Goal: Task Accomplishment & Management: Manage account settings

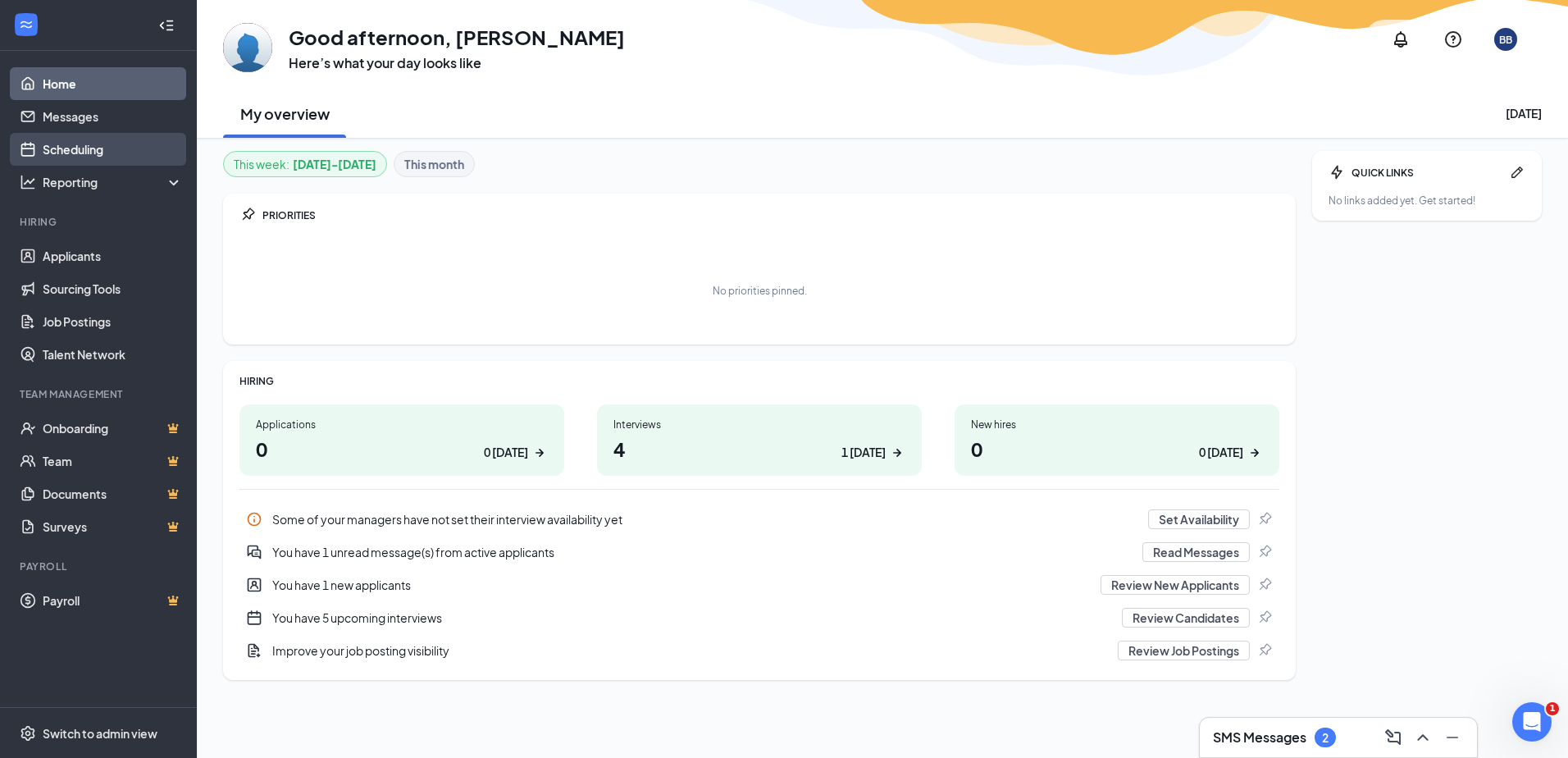
click at [105, 149] on link "Scheduling" at bounding box center [113, 149] width 140 height 33
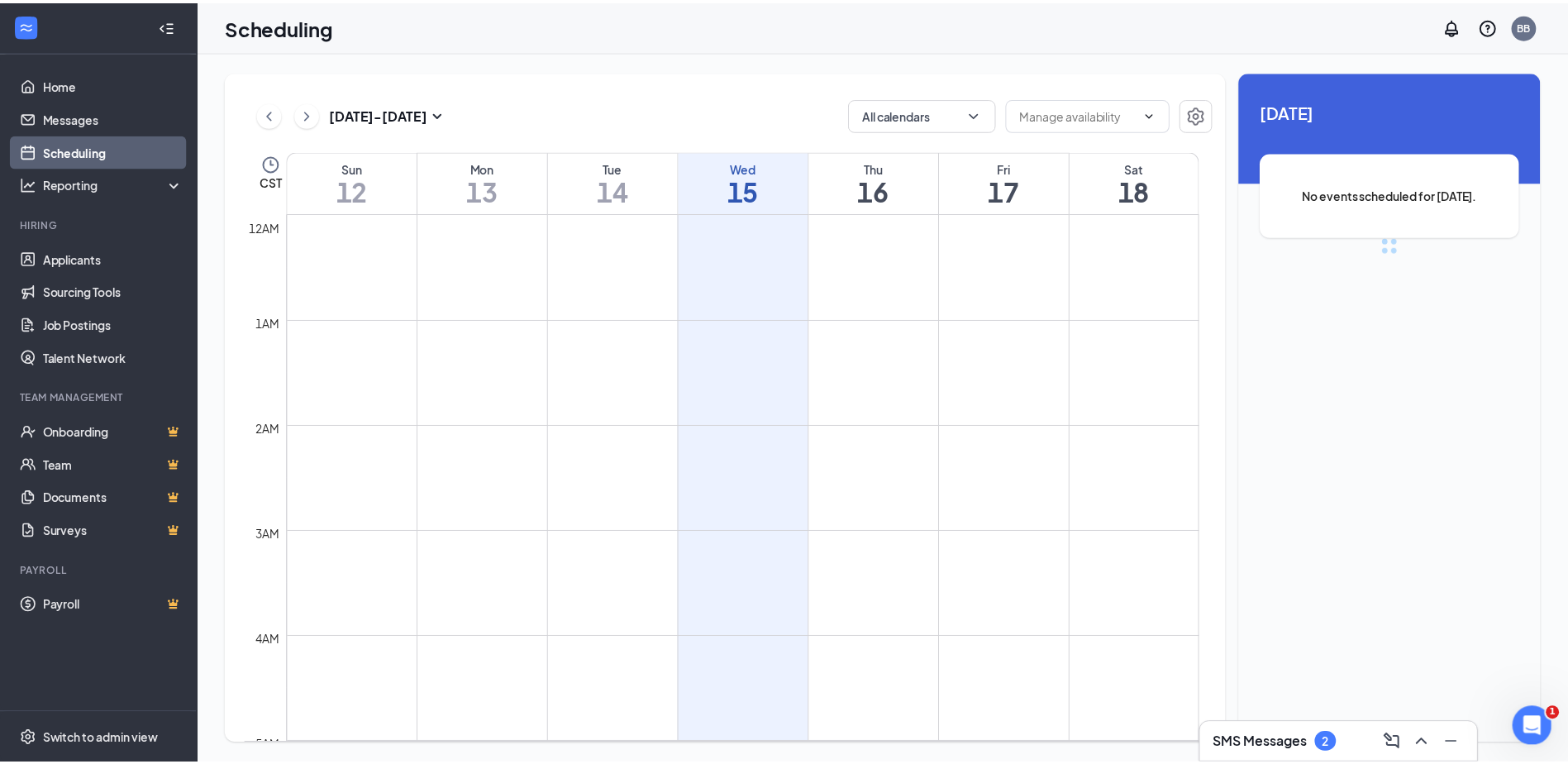
scroll to position [813, 0]
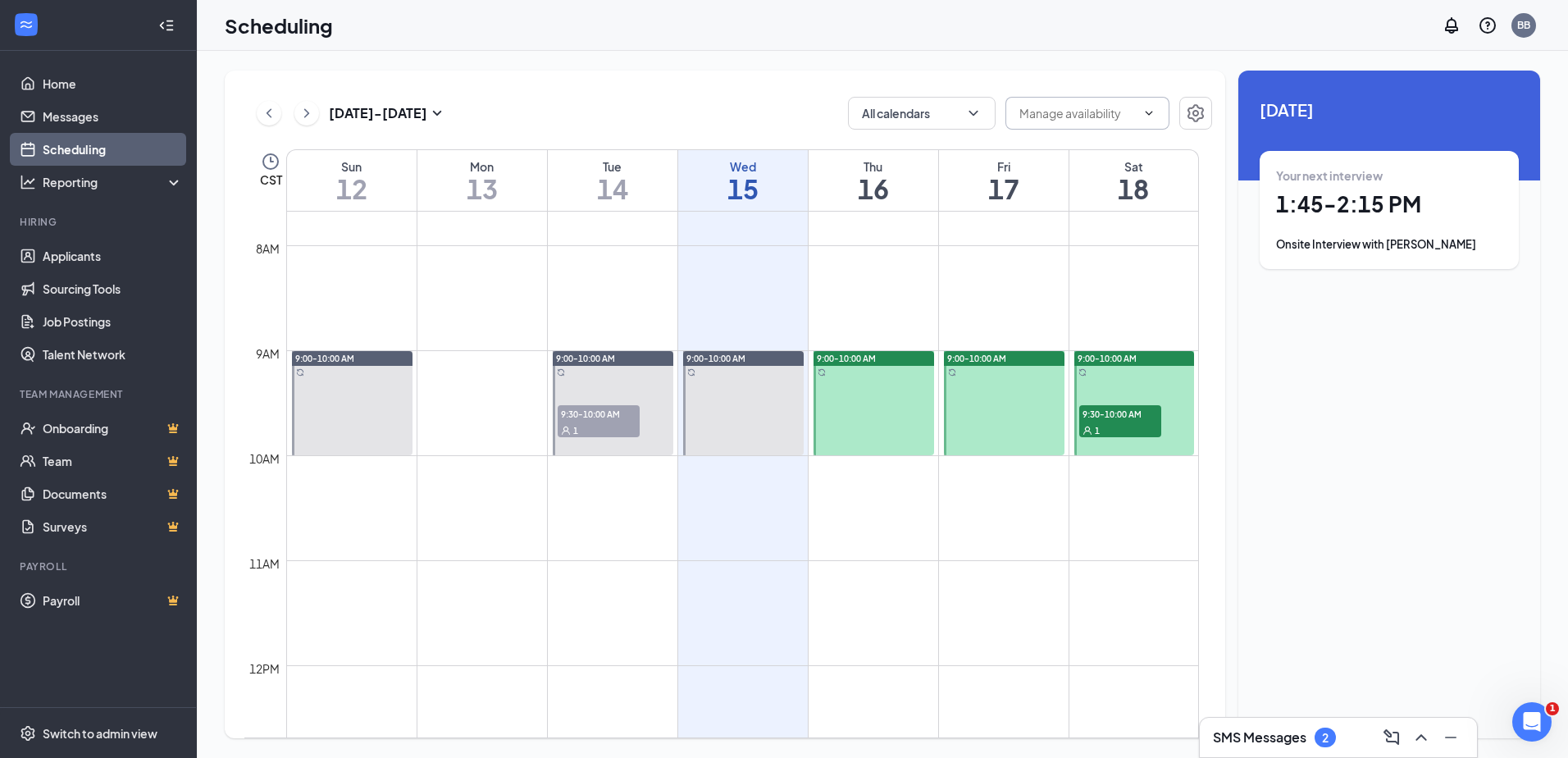
click at [1150, 109] on icon "ChevronDown" at bounding box center [1149, 113] width 13 height 13
click at [1201, 120] on icon "Settings" at bounding box center [1195, 113] width 20 height 20
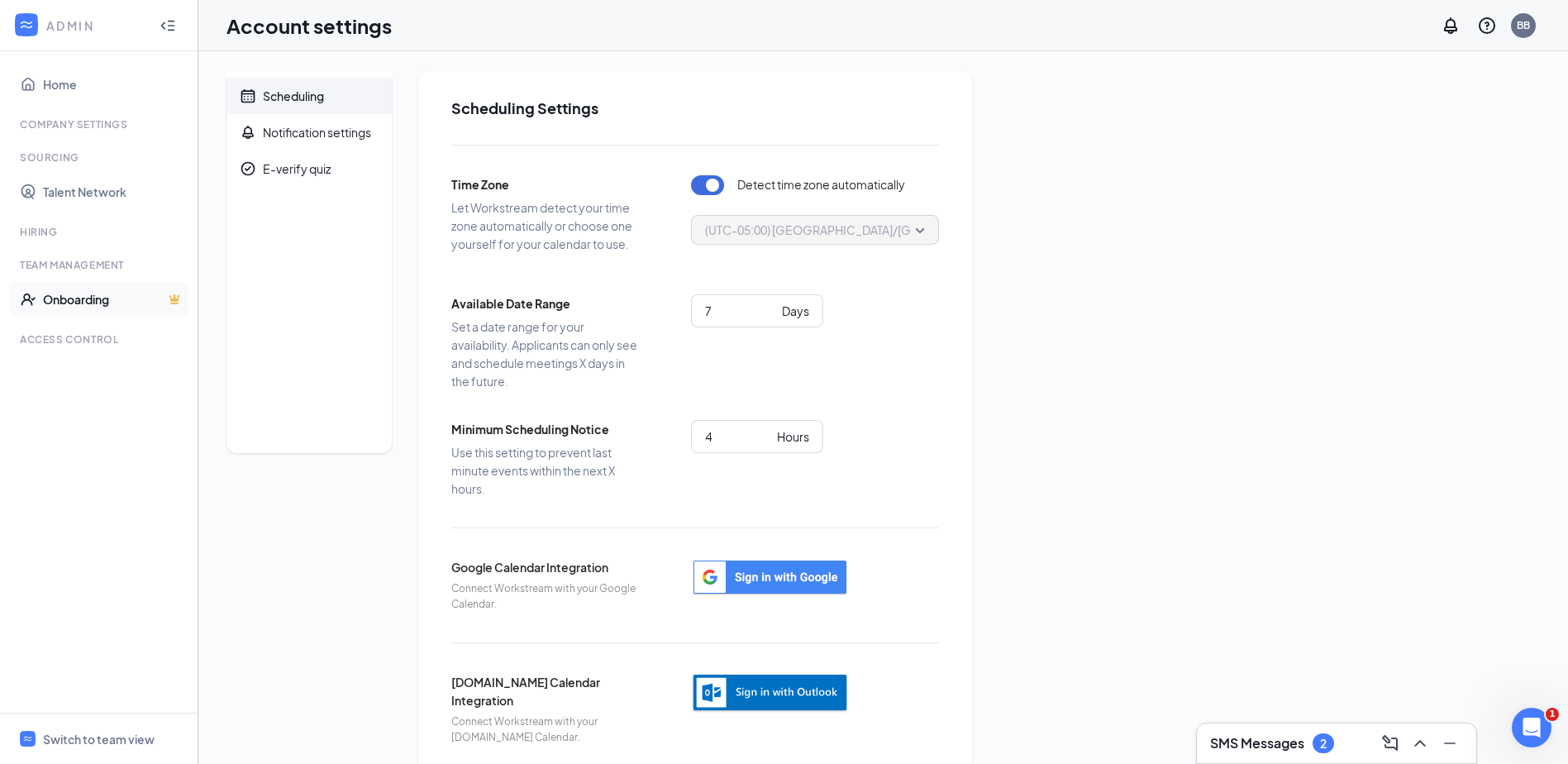
click at [95, 300] on link "Onboarding" at bounding box center [114, 299] width 141 height 33
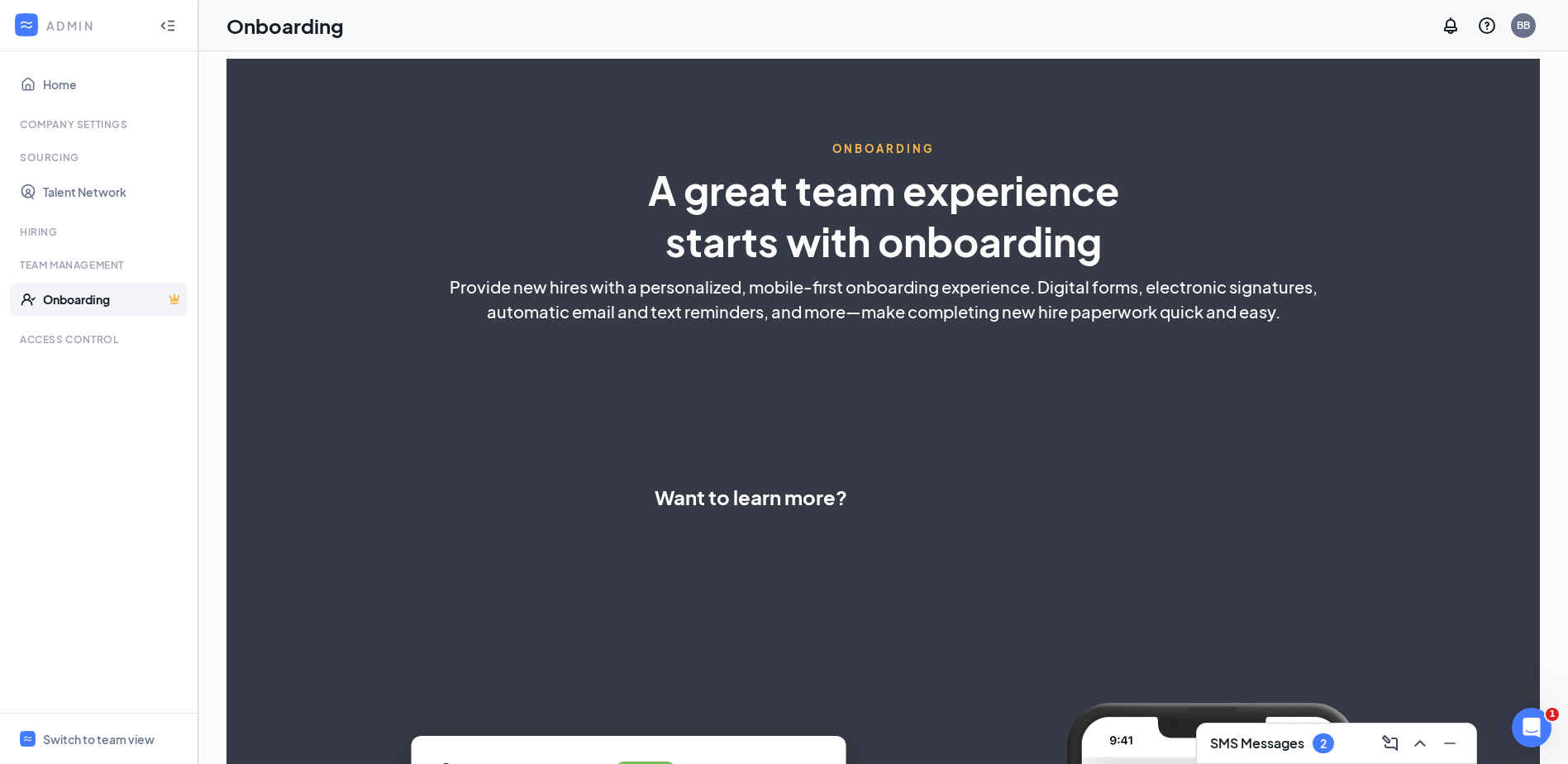
select select "US"
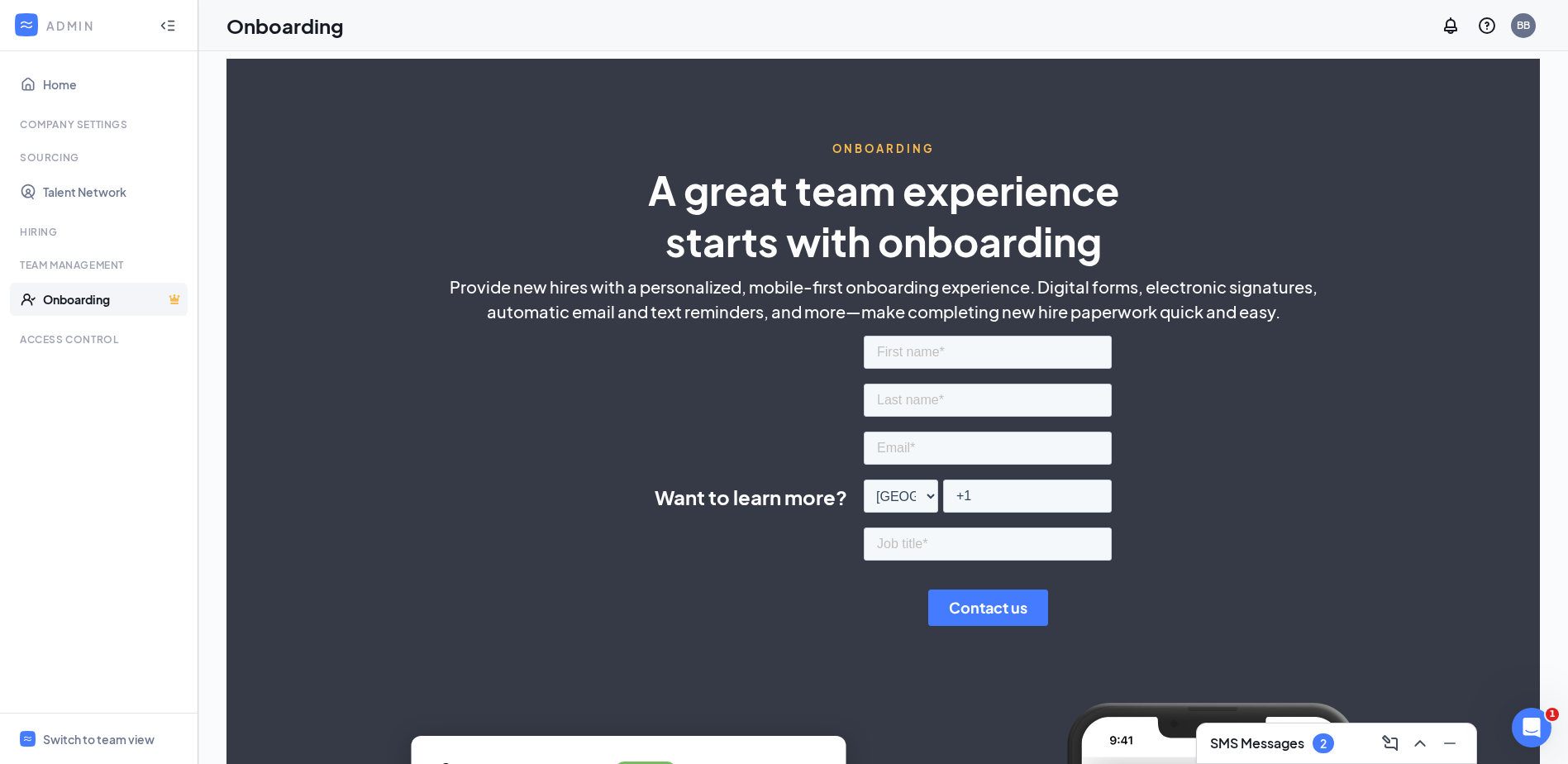
click at [171, 23] on icon "Collapse" at bounding box center [167, 25] width 16 height 16
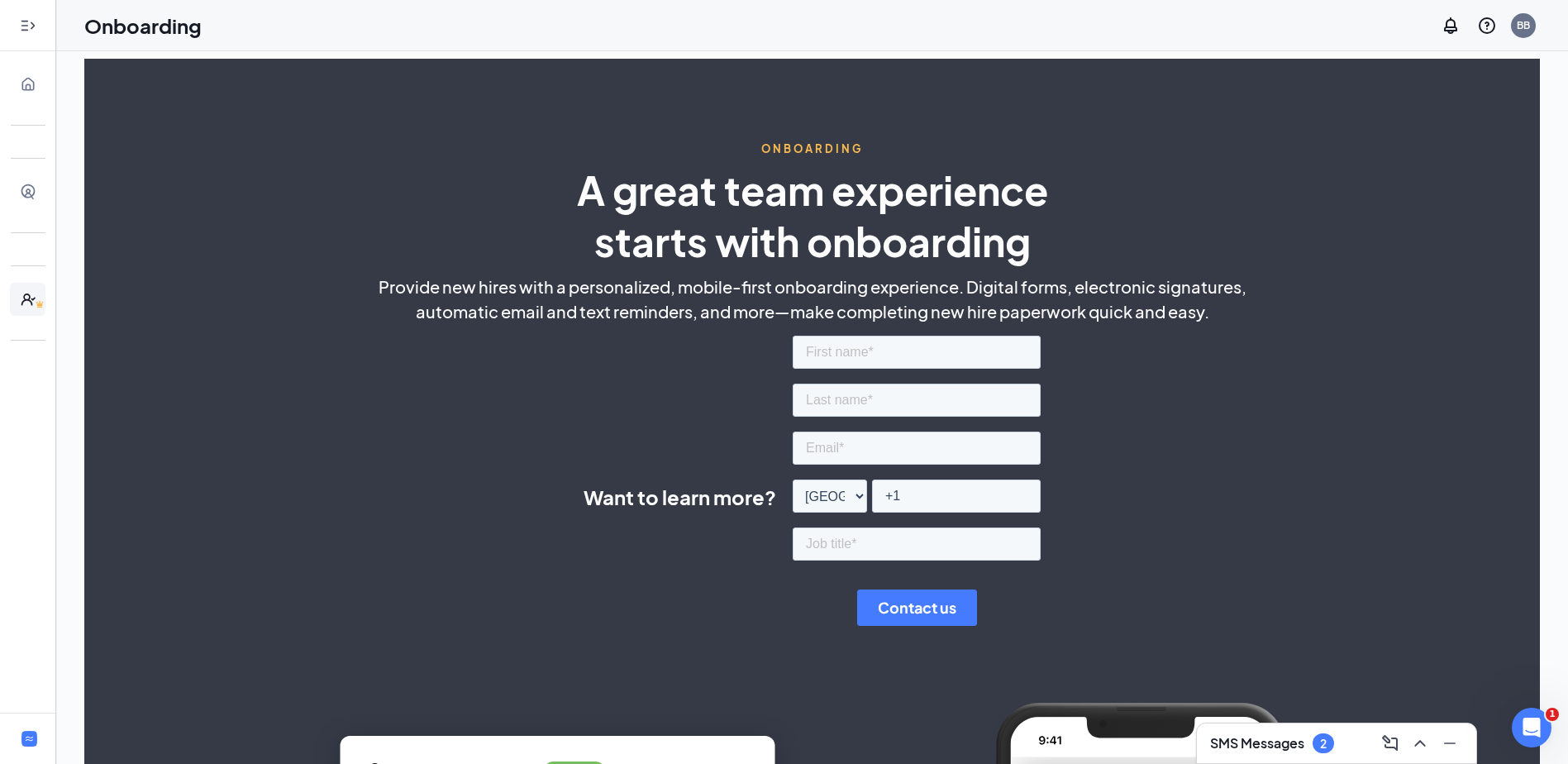
click at [34, 29] on icon "Expand" at bounding box center [28, 25] width 16 height 16
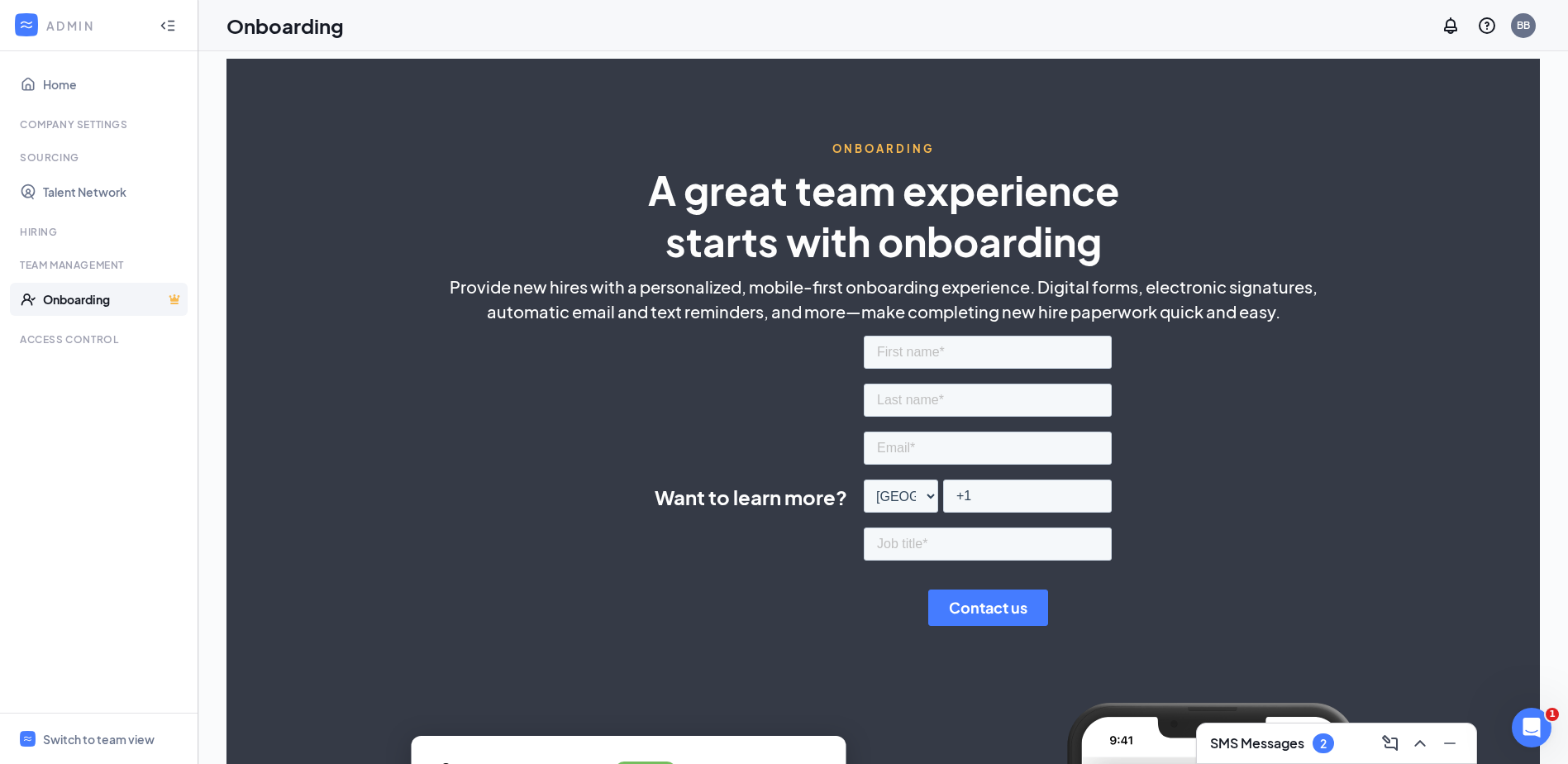
click at [77, 303] on link "Onboarding" at bounding box center [114, 299] width 141 height 33
click at [1528, 25] on div "BB" at bounding box center [1524, 25] width 14 height 14
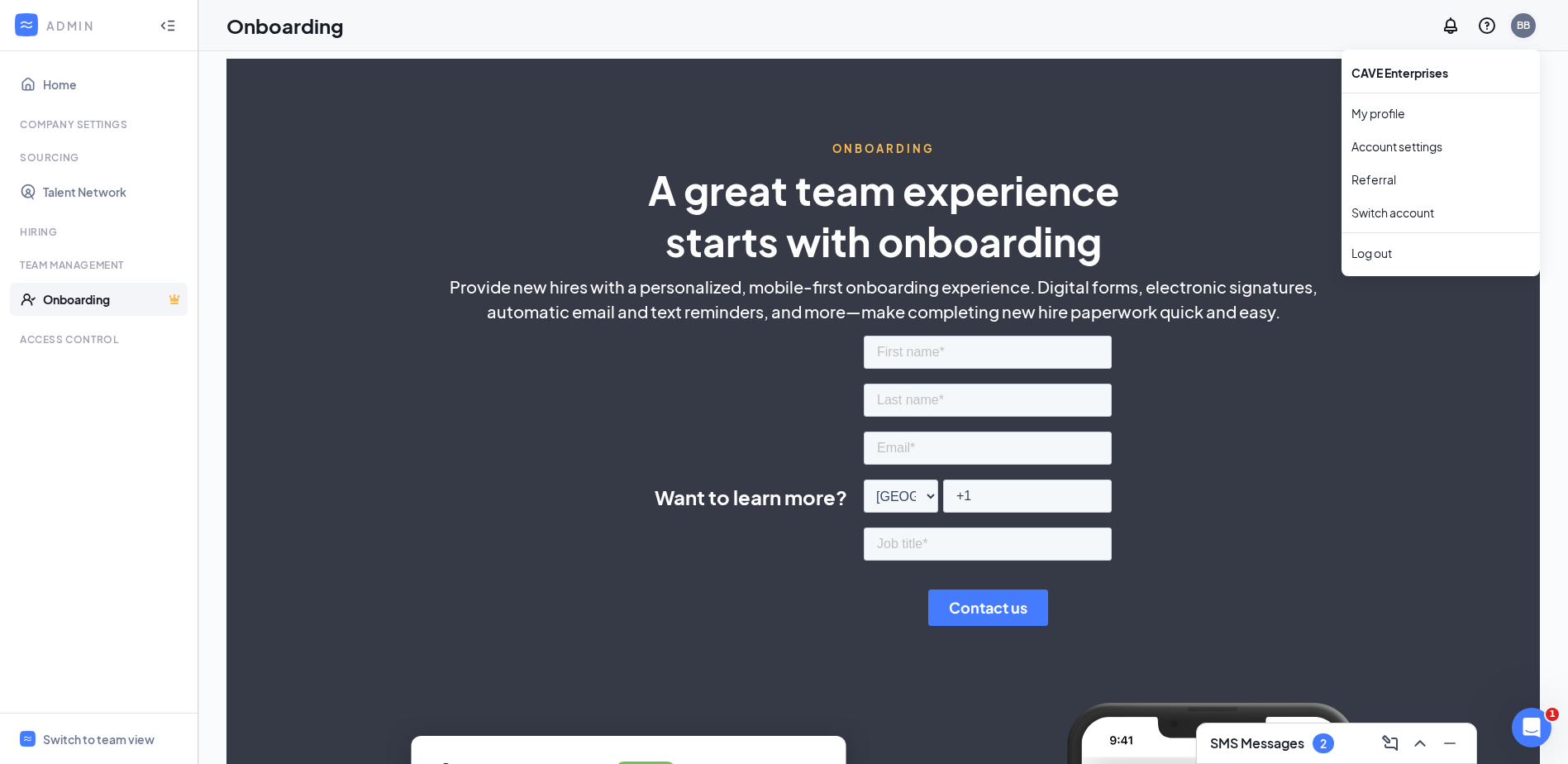
click at [1529, 25] on div "BB" at bounding box center [1524, 25] width 14 height 14
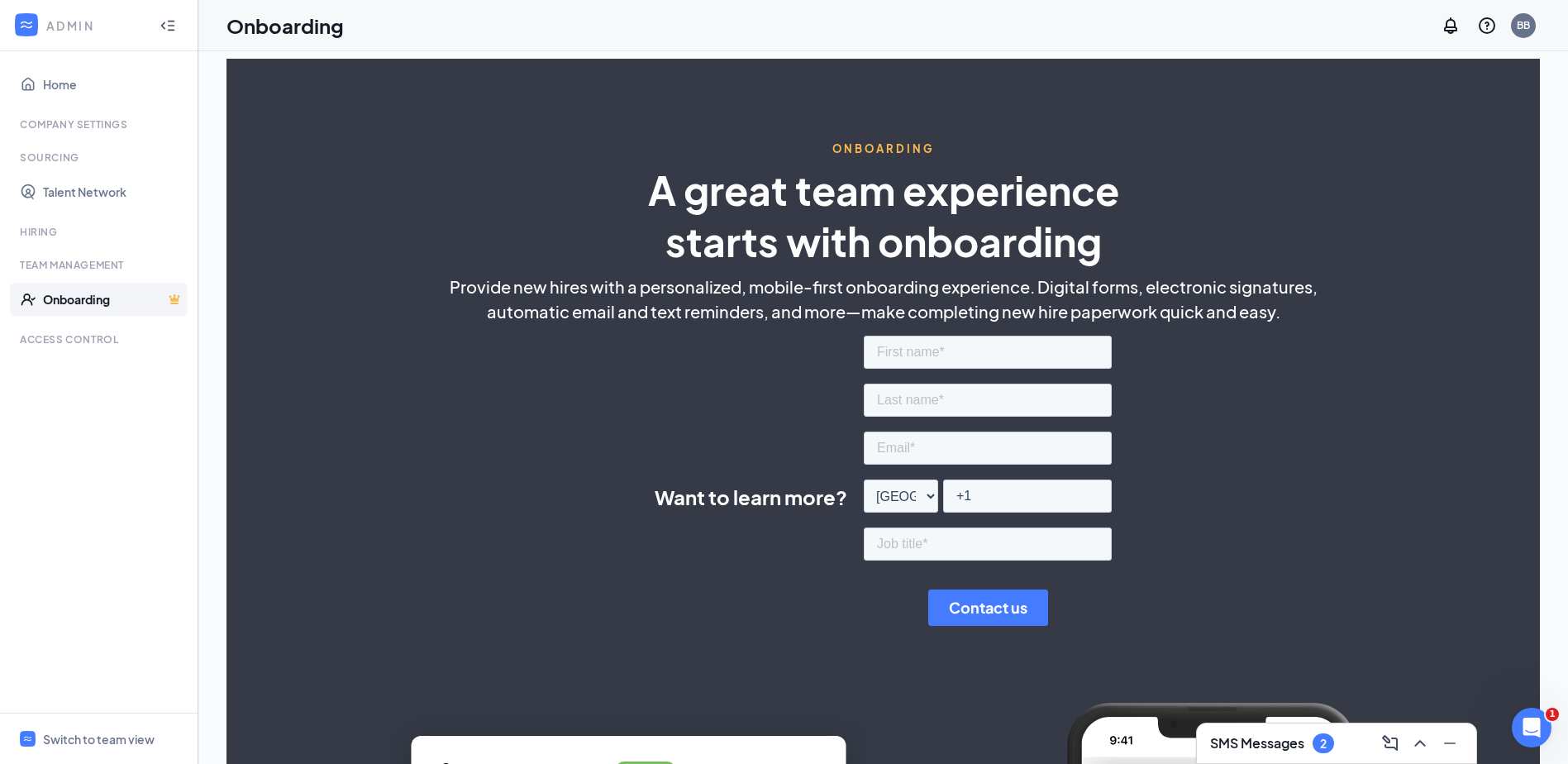
click at [1124, 201] on div "ONBOARDING A great team experience starts with onboarding Provide new hires wit…" at bounding box center [883, 609] width 1314 height 1101
click at [71, 26] on div "ADMIN" at bounding box center [96, 25] width 98 height 16
click at [57, 85] on link "Home" at bounding box center [114, 84] width 141 height 33
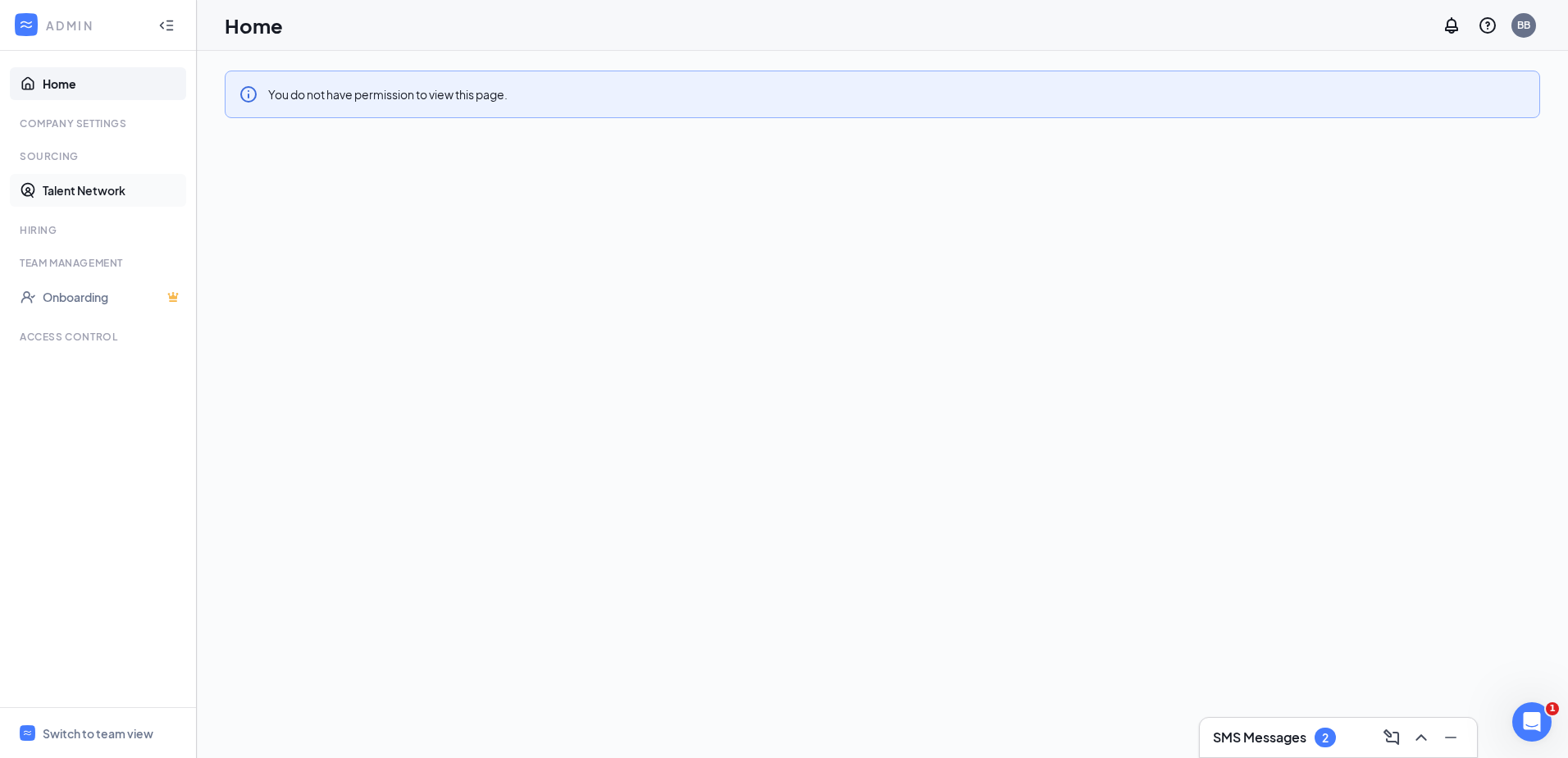
click at [84, 186] on link "Talent Network" at bounding box center [113, 191] width 140 height 33
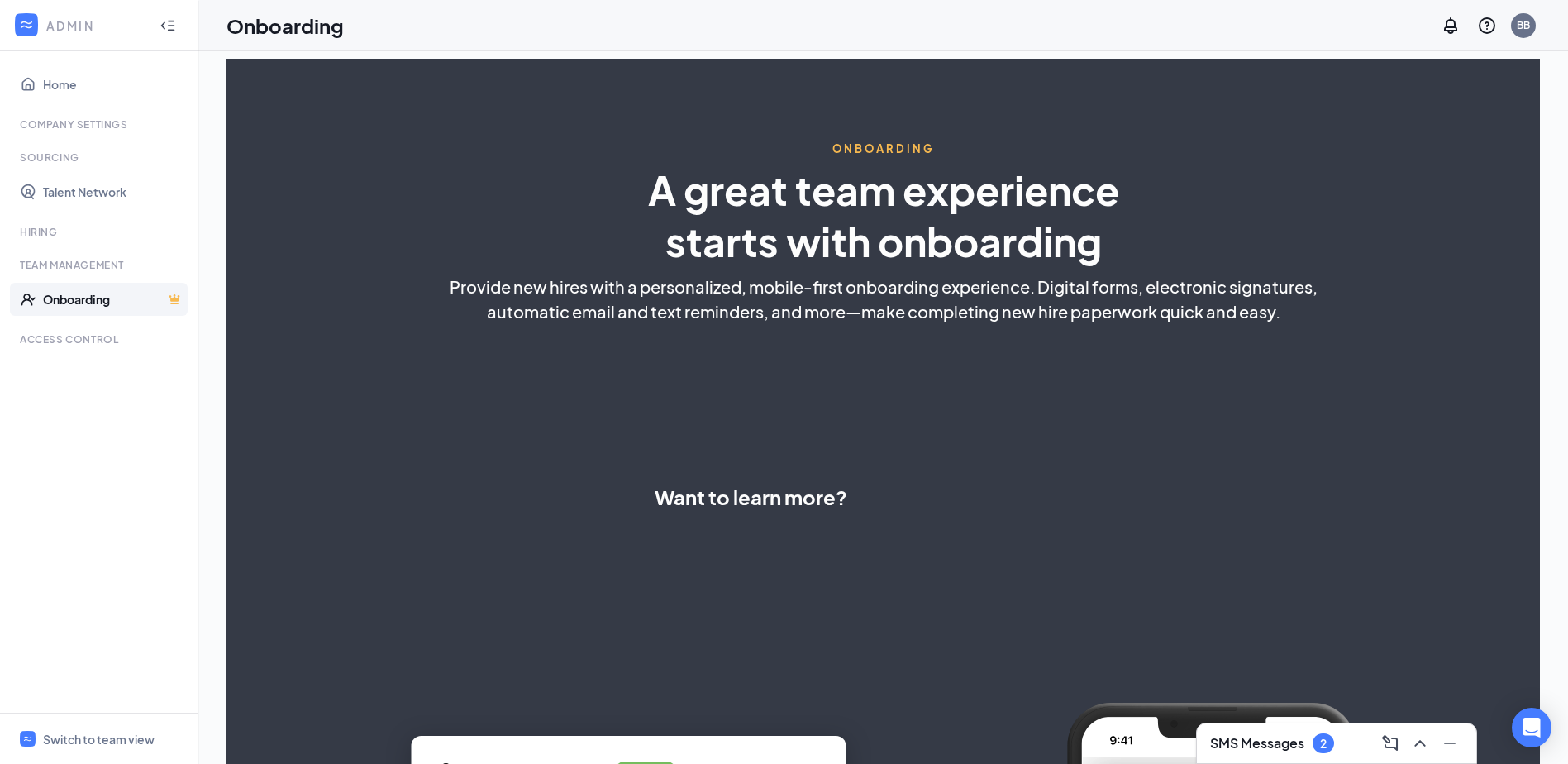
select select "US"
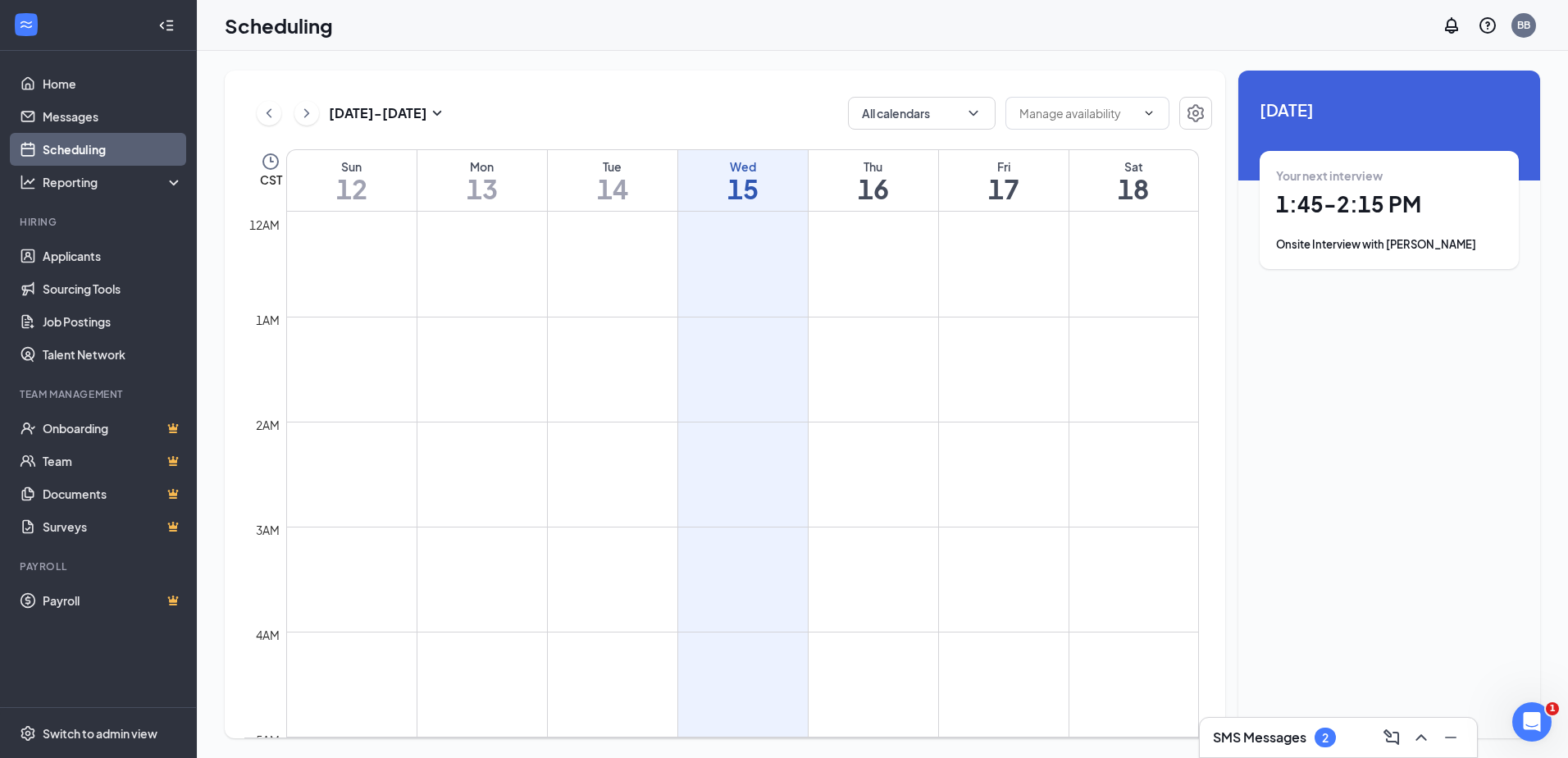
scroll to position [807, 0]
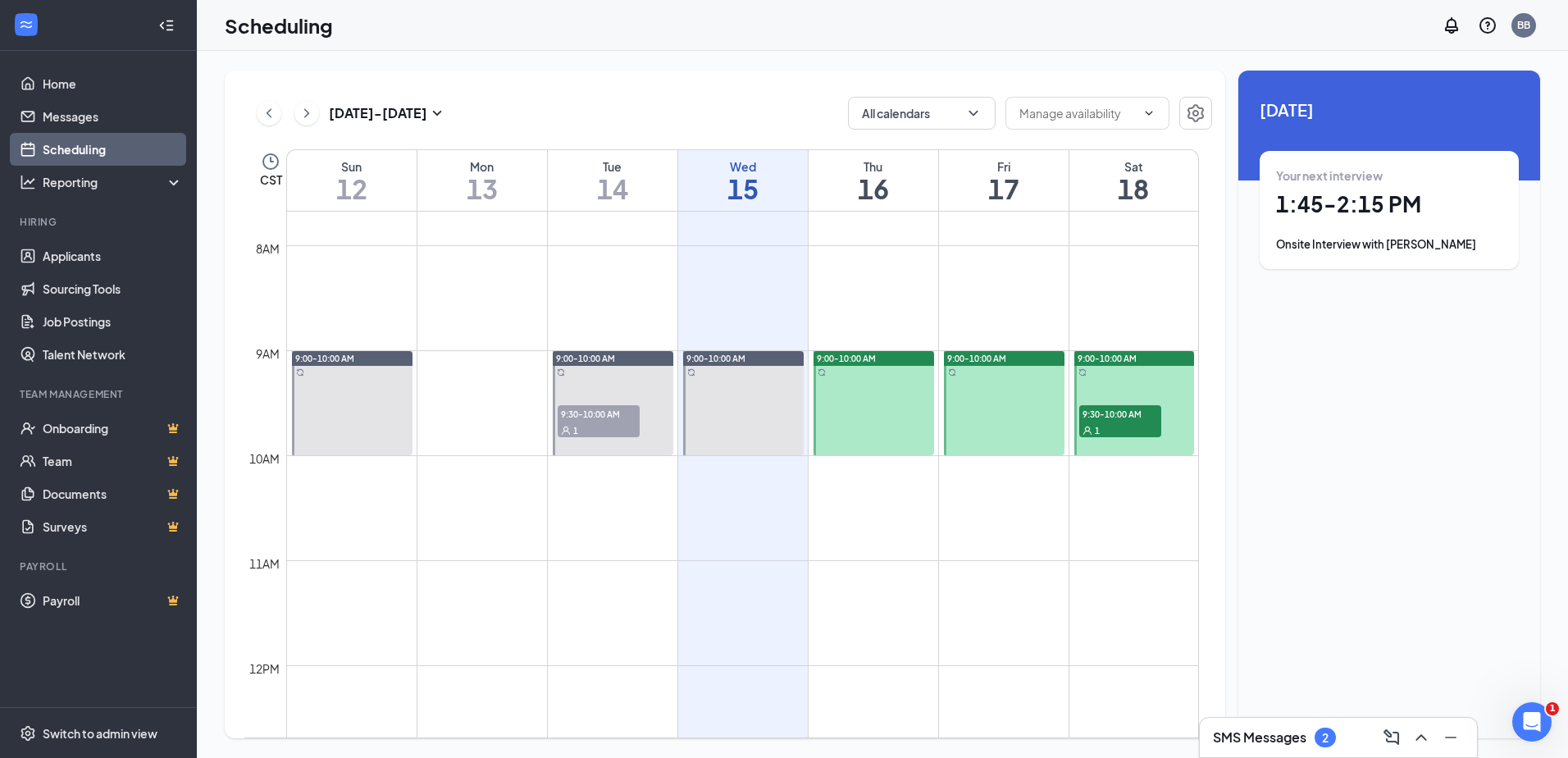
click at [1367, 226] on div "Your next interview 1:45 - 2:15 PM Onsite Interview with [PERSON_NAME]" at bounding box center [1389, 210] width 226 height 85
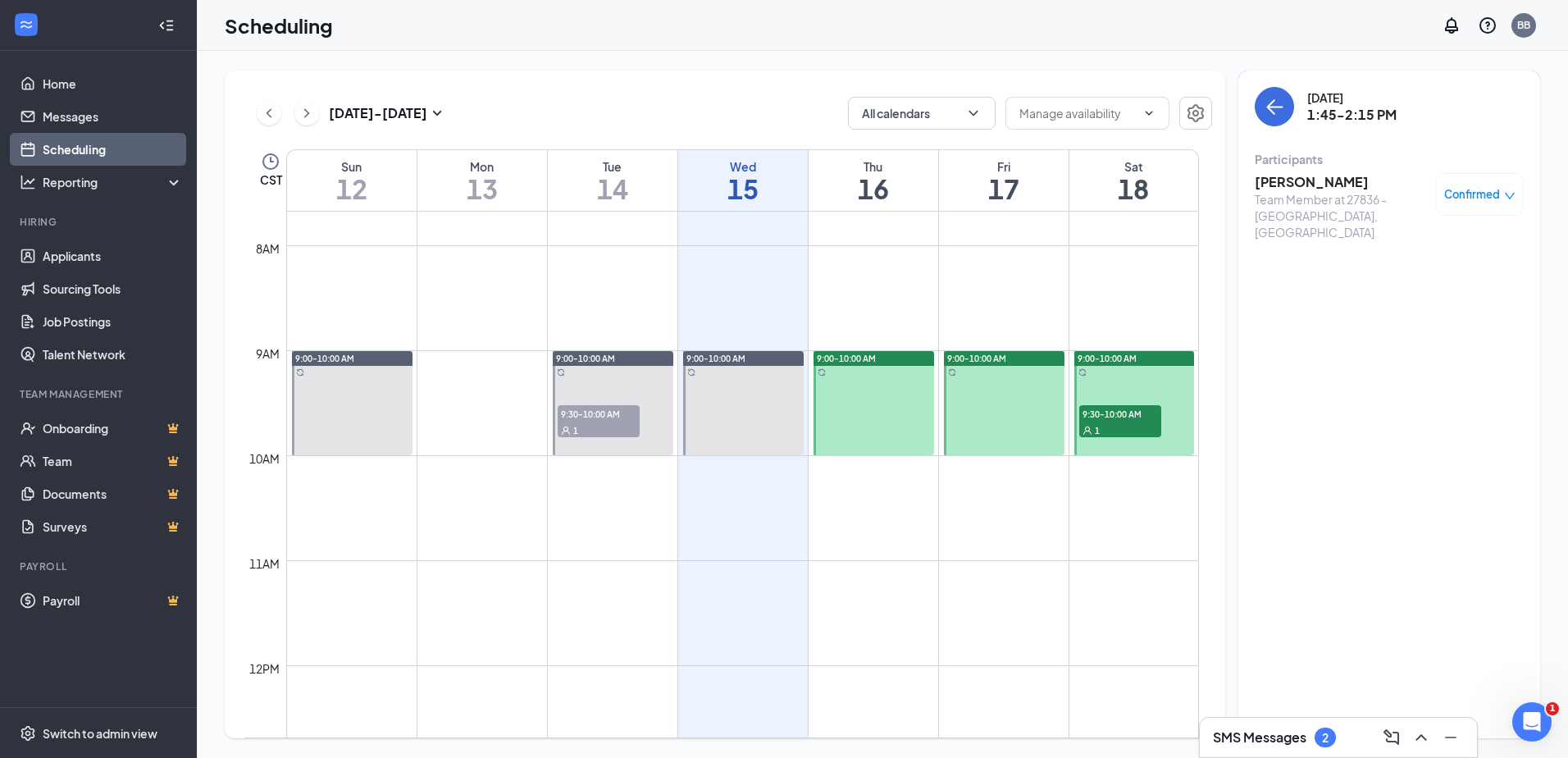
click at [1347, 146] on div "[DATE] 1:45-2:15 PM Participants [PERSON_NAME] Team Member at 27836 - [GEOGRAPH…" at bounding box center [1389, 169] width 269 height 163
click at [1327, 182] on h3 "[PERSON_NAME]" at bounding box center [1341, 182] width 172 height 18
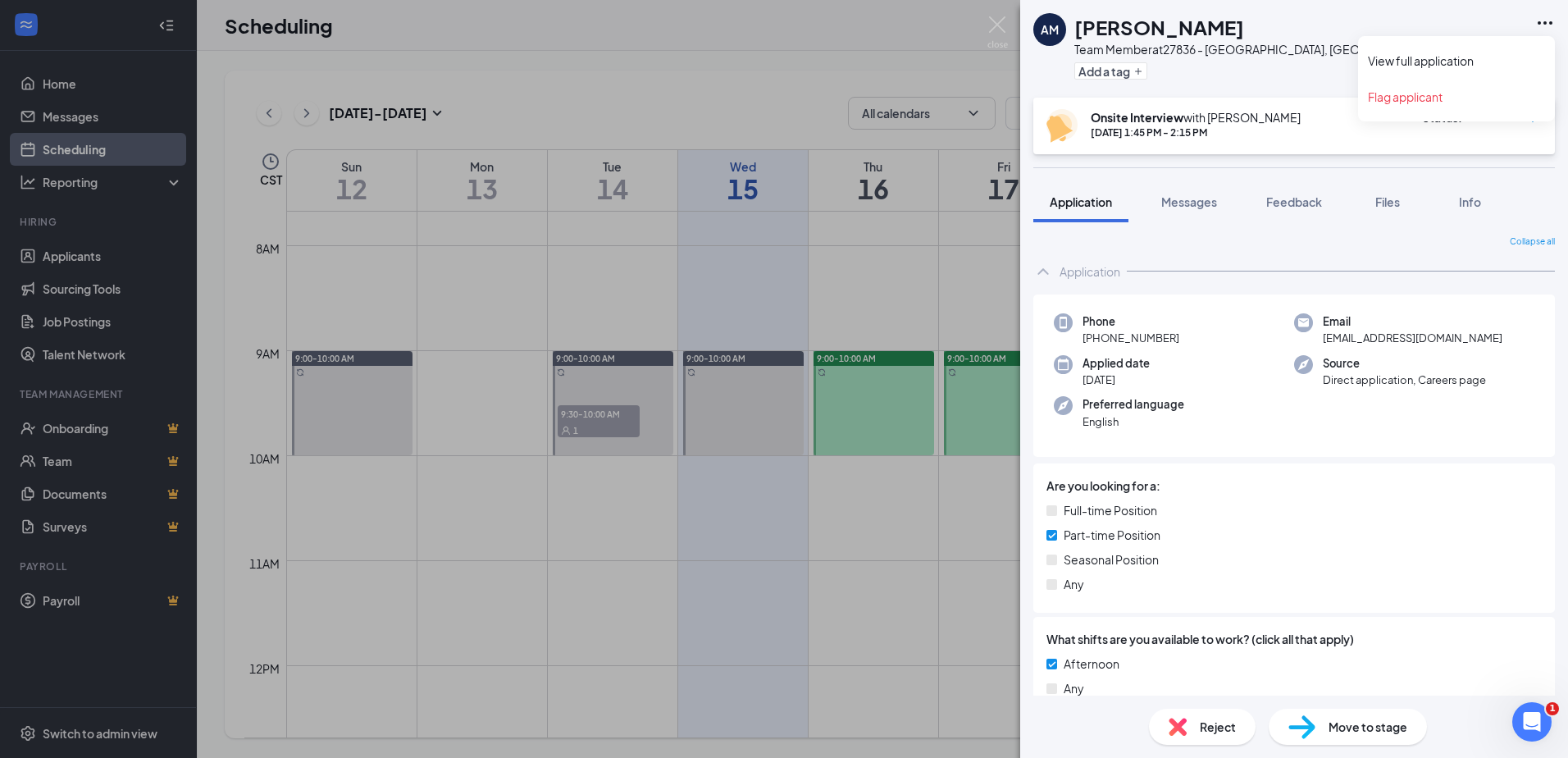
click at [1545, 21] on icon "Ellipses" at bounding box center [1544, 22] width 14 height 3
click at [1439, 55] on link "View full application" at bounding box center [1456, 60] width 177 height 16
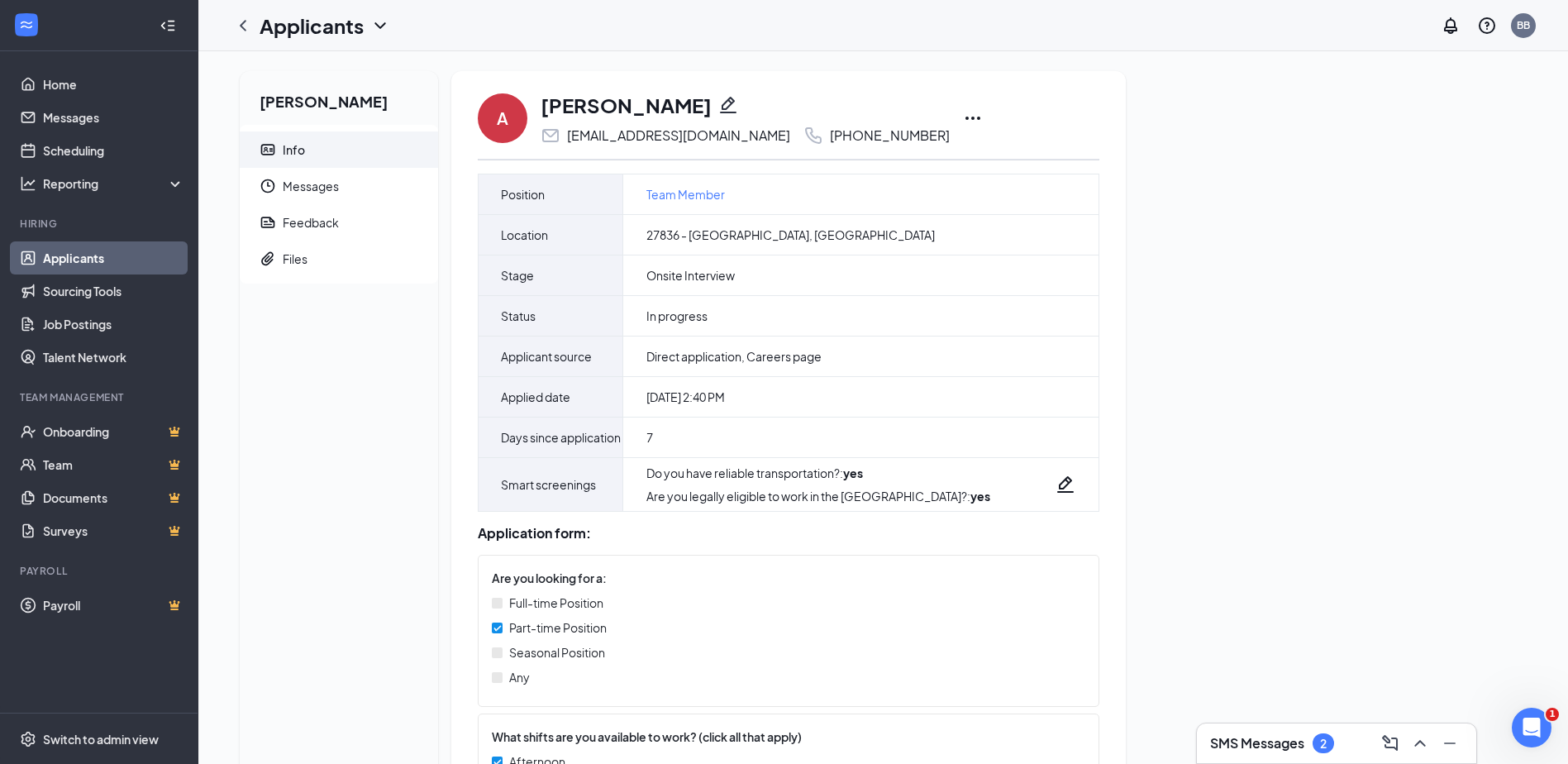
click at [380, 22] on icon "ChevronDown" at bounding box center [380, 25] width 20 height 20
click at [244, 30] on icon "ChevronLeft" at bounding box center [242, 25] width 7 height 11
click at [964, 113] on icon "Ellipses" at bounding box center [973, 118] width 20 height 20
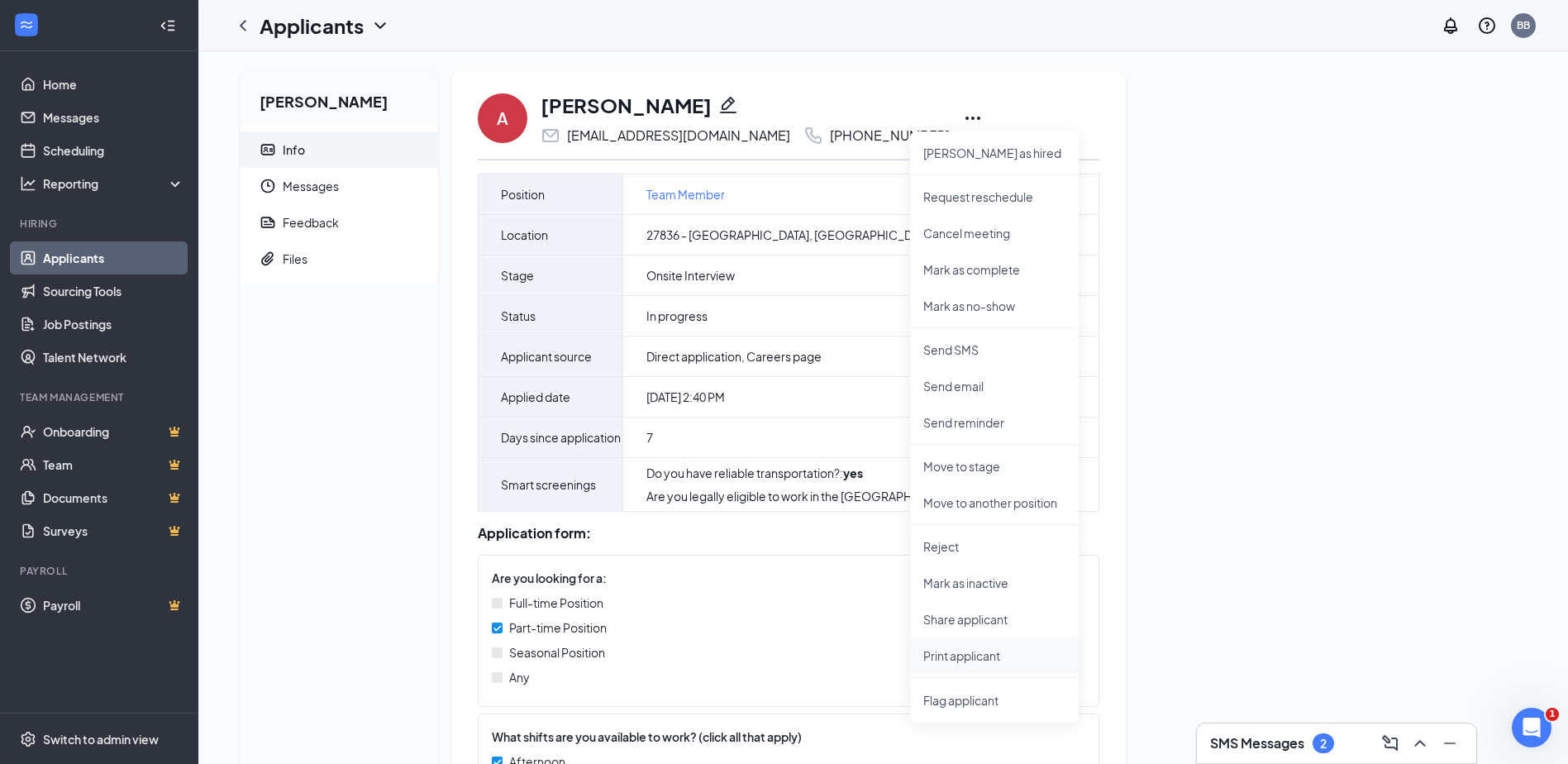
click at [999, 660] on p "Print applicant" at bounding box center [994, 655] width 142 height 16
